Goal: Find specific page/section: Find specific page/section

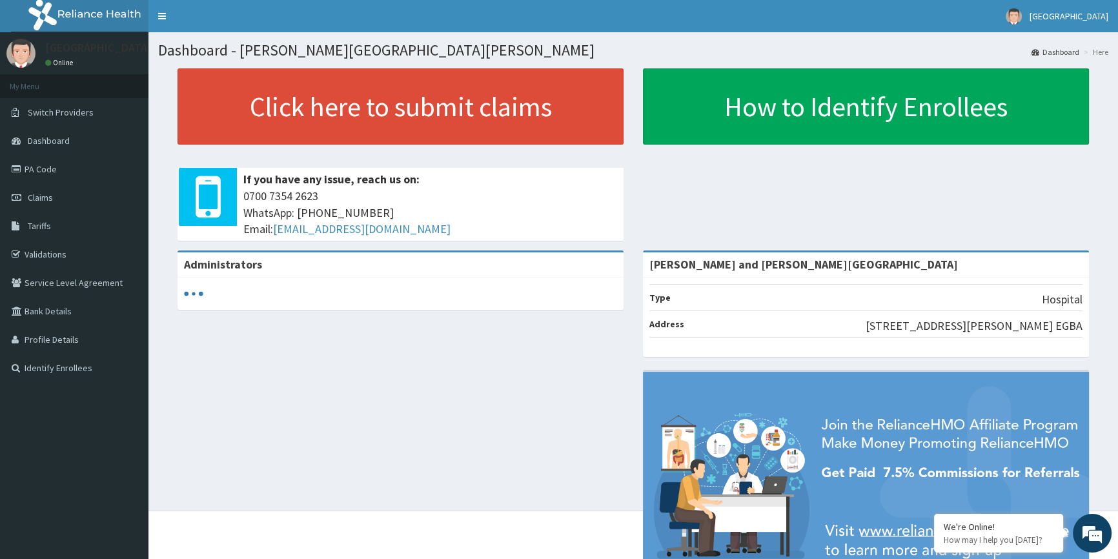
click at [130, 141] on link "Dashboard" at bounding box center [74, 140] width 148 height 28
click at [80, 243] on link "Validations" at bounding box center [74, 254] width 148 height 28
